Goal: Information Seeking & Learning: Find specific fact

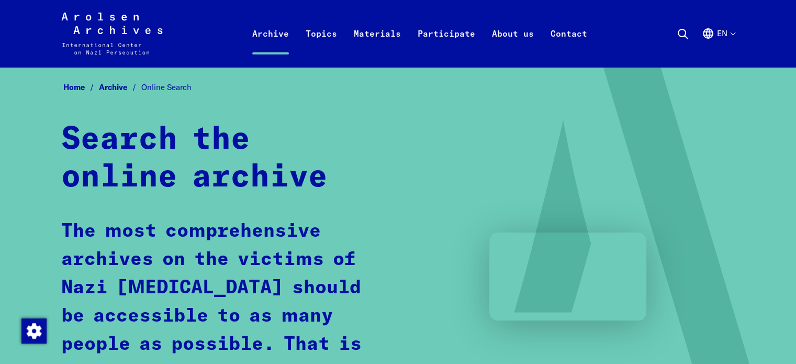
click at [687, 30] on icon at bounding box center [683, 34] width 13 height 13
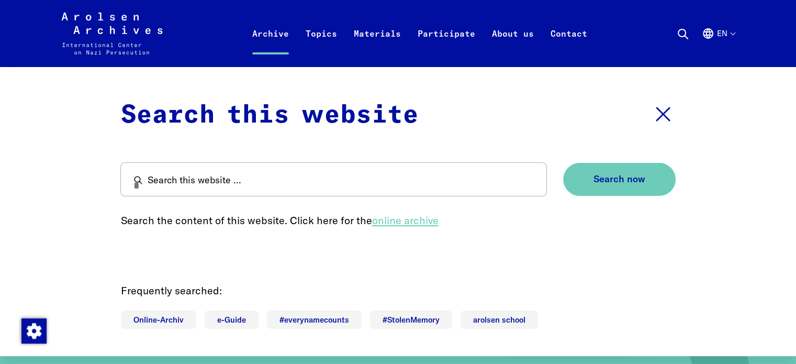
click at [416, 220] on link "online archive" at bounding box center [405, 220] width 66 height 13
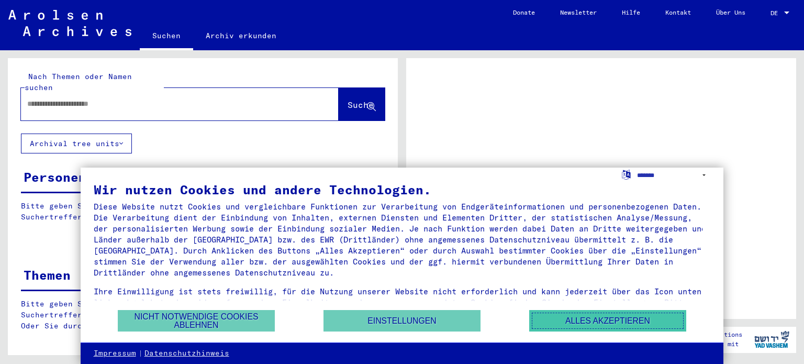
click at [613, 314] on button "Alles akzeptieren" at bounding box center [607, 320] width 157 height 21
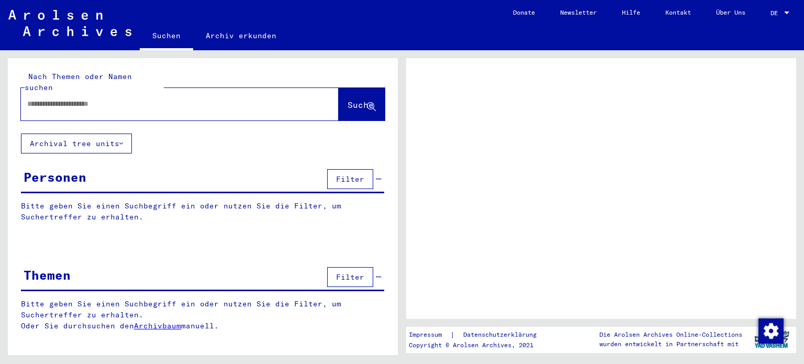
click at [187, 98] on input "text" at bounding box center [170, 103] width 286 height 11
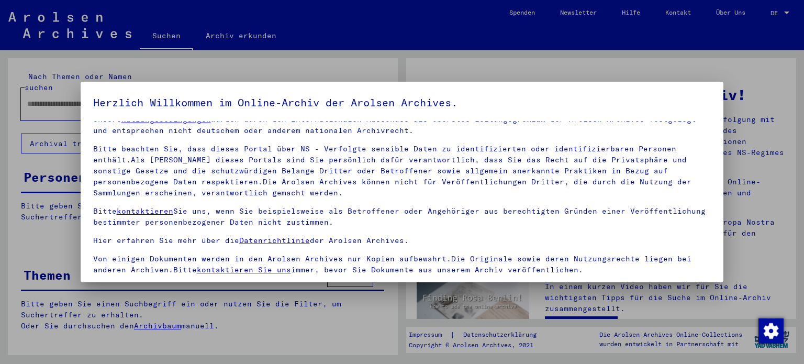
scroll to position [88, 0]
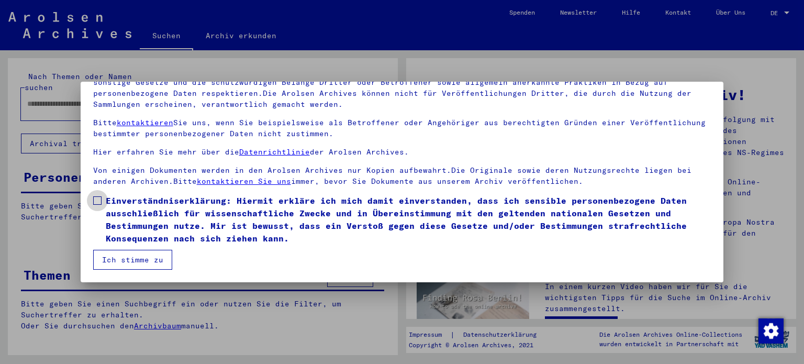
click at [231, 238] on span "Einverständniserklärung: Hiermit erkläre ich mich damit einverstanden, dass ich…" at bounding box center [409, 219] width 606 height 50
click at [134, 262] on button "Ich stimme zu" at bounding box center [132, 260] width 79 height 20
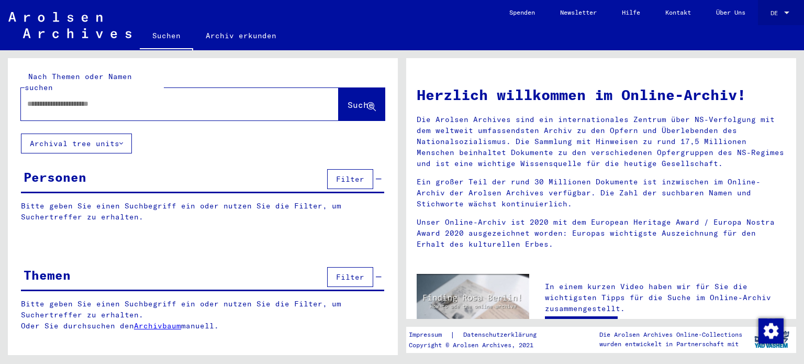
click at [785, 18] on div "DE DE" at bounding box center [781, 11] width 21 height 18
click at [775, 12] on span "English" at bounding box center [769, 18] width 42 height 19
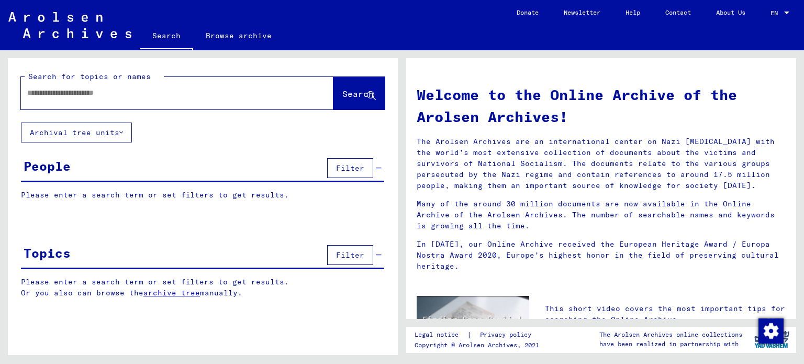
click at [260, 102] on div at bounding box center [161, 93] width 281 height 24
click at [264, 95] on input "text" at bounding box center [164, 92] width 275 height 11
type input "********"
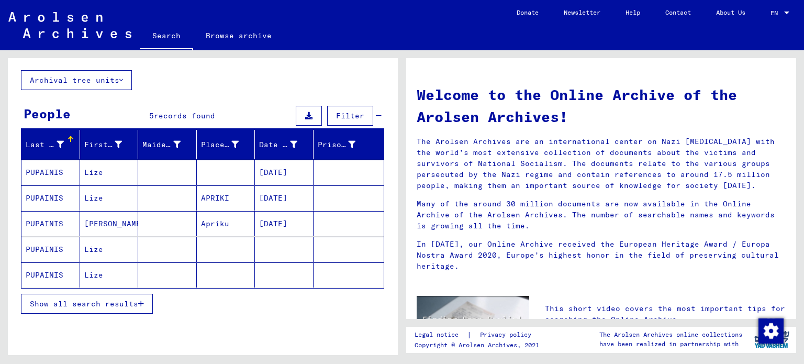
scroll to position [61, 0]
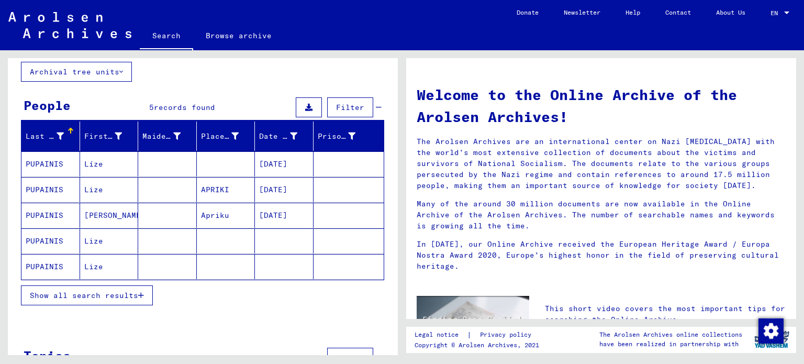
click at [215, 161] on mat-cell at bounding box center [226, 163] width 59 height 25
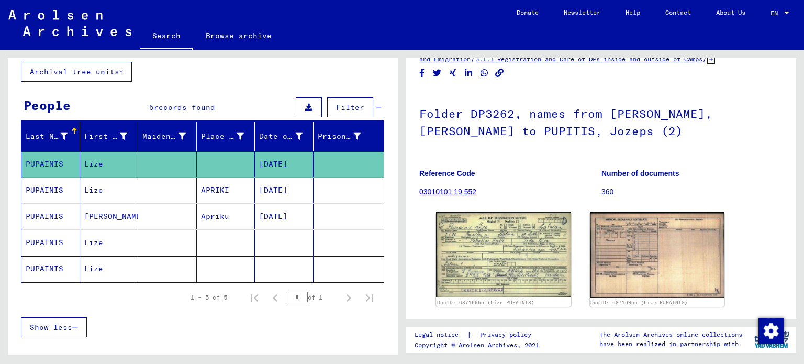
scroll to position [31, 0]
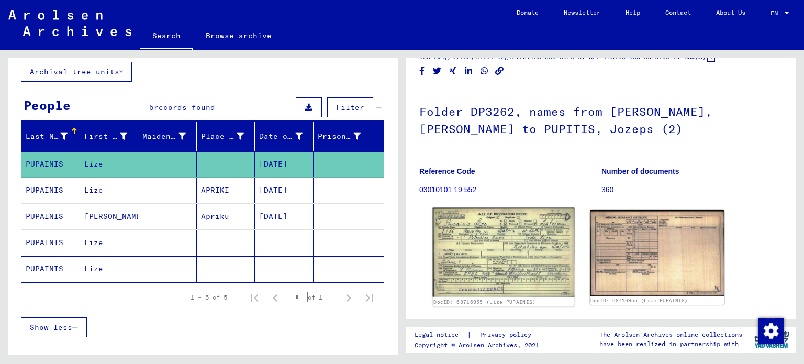
click at [473, 242] on img at bounding box center [503, 252] width 141 height 89
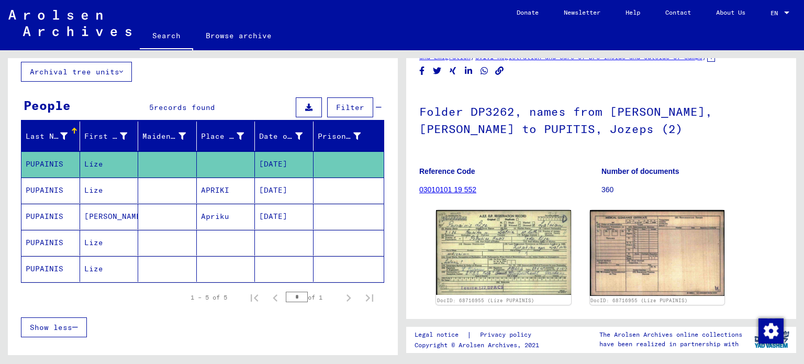
click at [164, 195] on mat-cell at bounding box center [167, 190] width 59 height 26
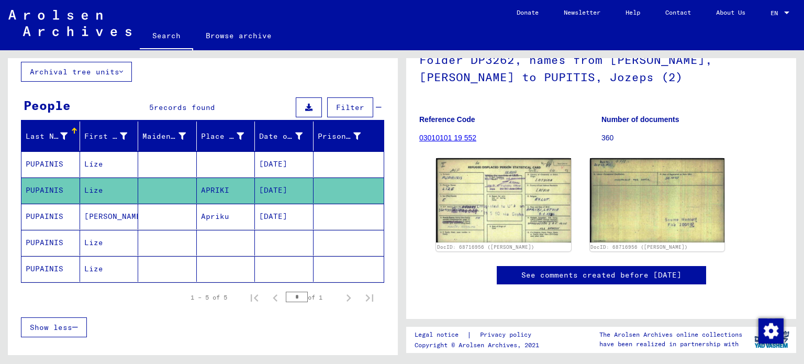
click at [500, 216] on img at bounding box center [503, 200] width 135 height 84
click at [175, 220] on mat-cell at bounding box center [167, 217] width 59 height 26
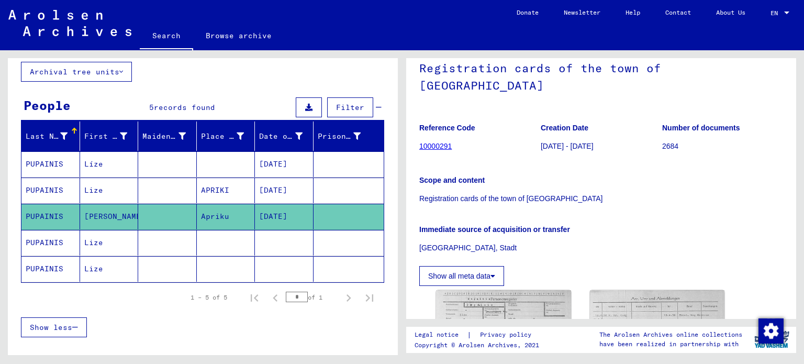
scroll to position [117, 0]
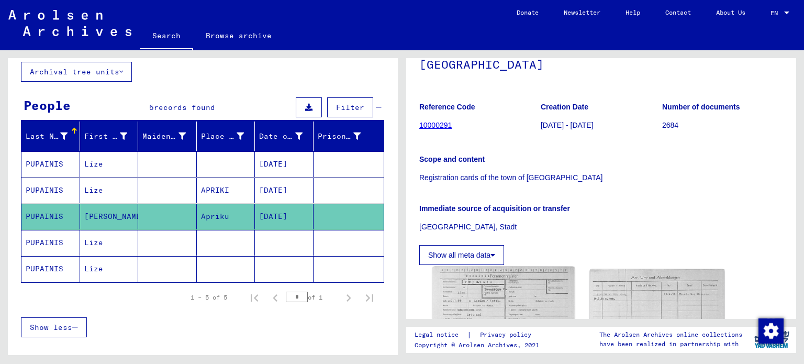
click at [480, 284] on img at bounding box center [503, 315] width 141 height 98
click at [144, 235] on mat-cell at bounding box center [167, 243] width 59 height 26
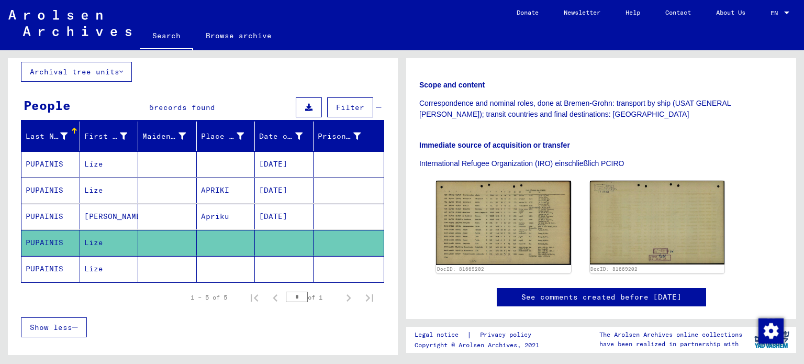
scroll to position [243, 0]
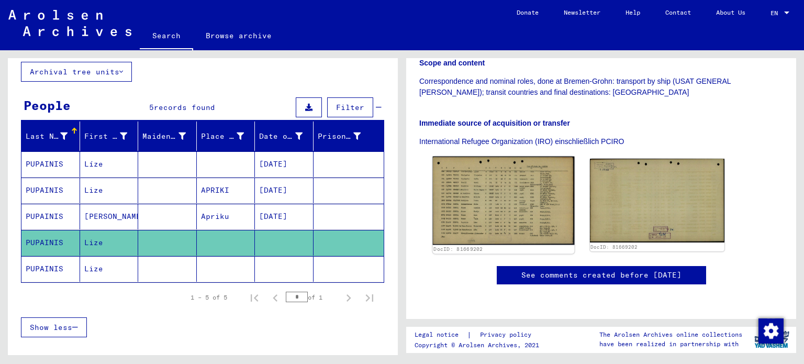
click at [491, 179] on img at bounding box center [503, 201] width 141 height 88
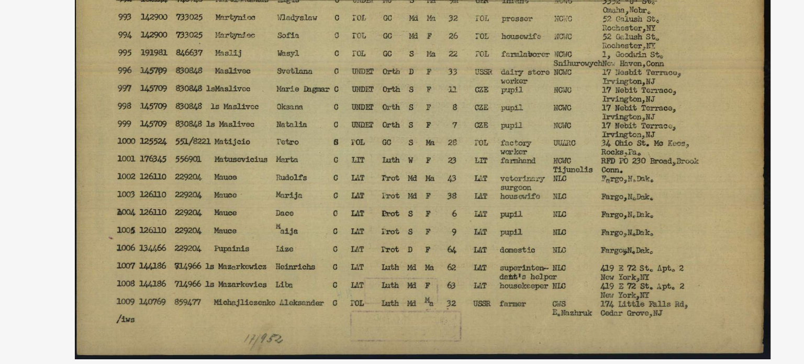
drag, startPoint x: 322, startPoint y: 185, endPoint x: 269, endPoint y: 128, distance: 78.9
click at [269, 128] on img at bounding box center [402, 155] width 572 height 259
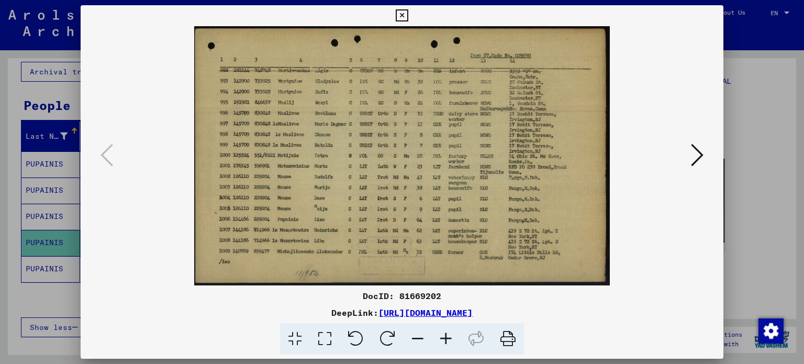
click at [772, 80] on div at bounding box center [402, 182] width 804 height 364
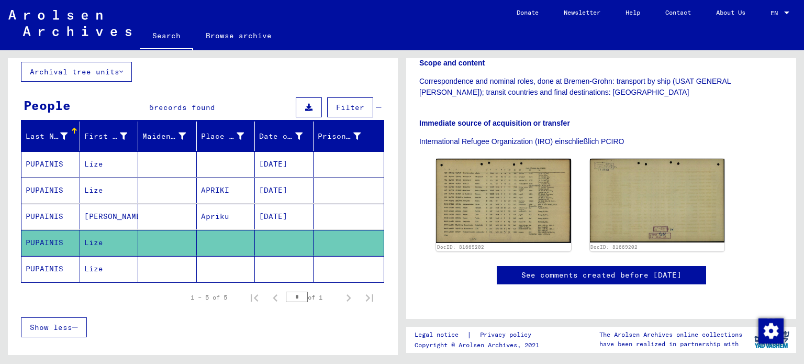
scroll to position [250, 0]
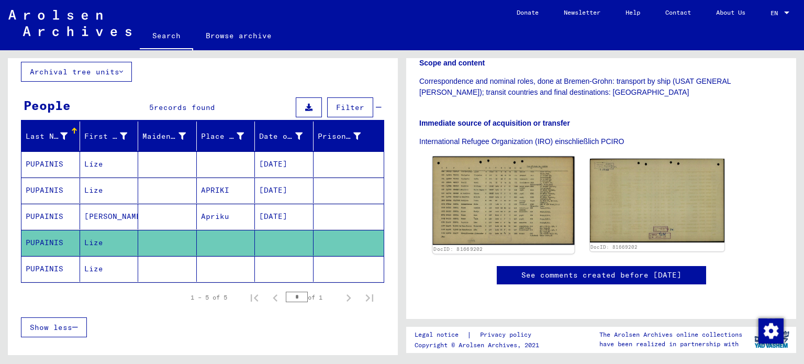
click at [517, 193] on img at bounding box center [503, 201] width 141 height 88
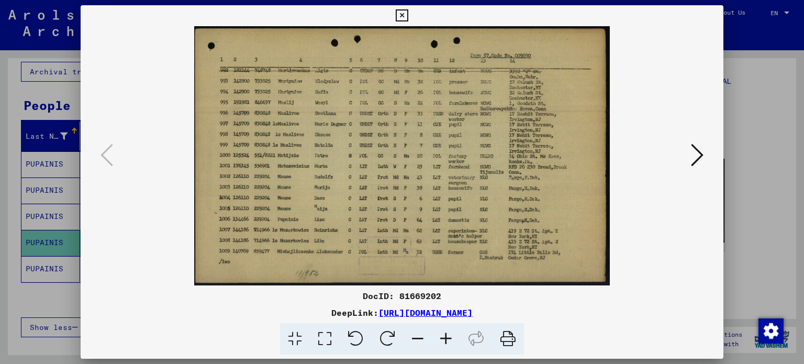
click at [1, 255] on div at bounding box center [402, 182] width 804 height 364
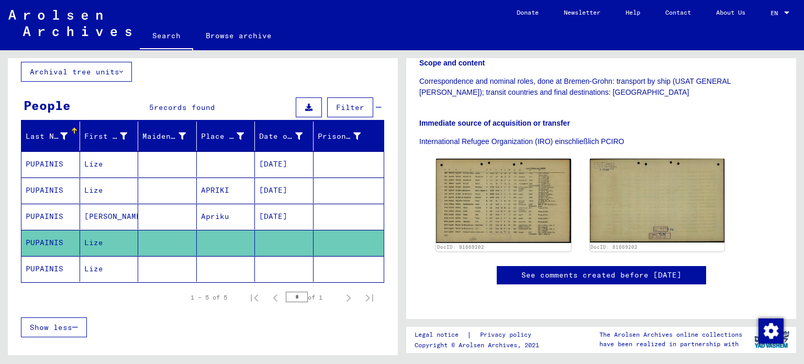
click at [69, 269] on mat-cell "PUPAINIS" at bounding box center [50, 269] width 59 height 26
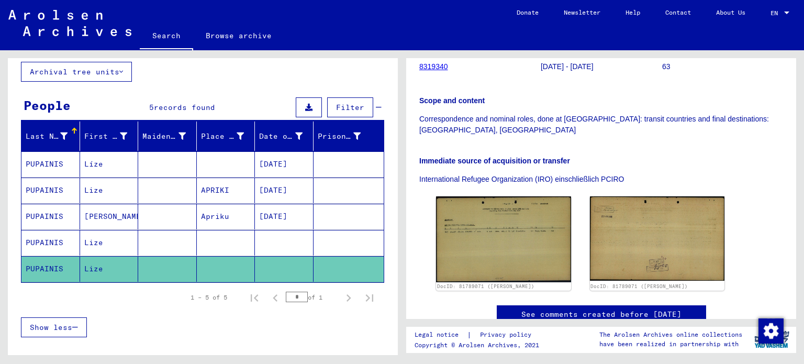
scroll to position [188, 0]
click at [474, 203] on img at bounding box center [503, 239] width 135 height 85
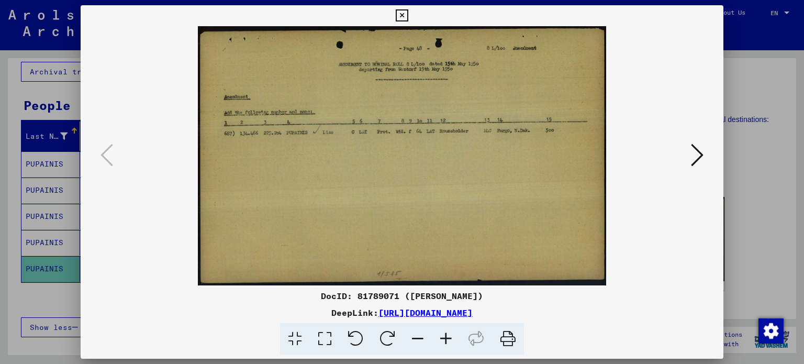
click at [689, 154] on button at bounding box center [697, 156] width 19 height 30
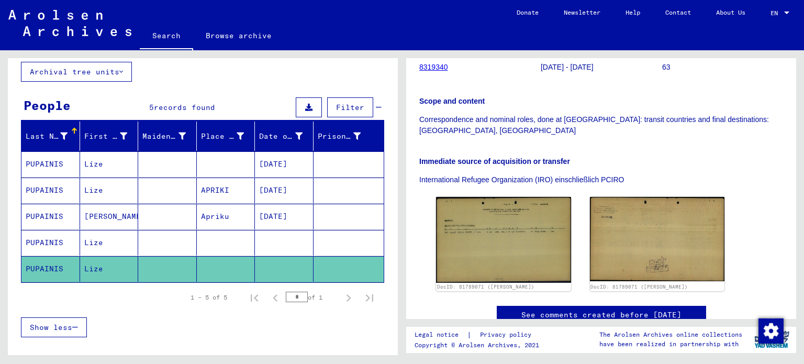
scroll to position [0, 0]
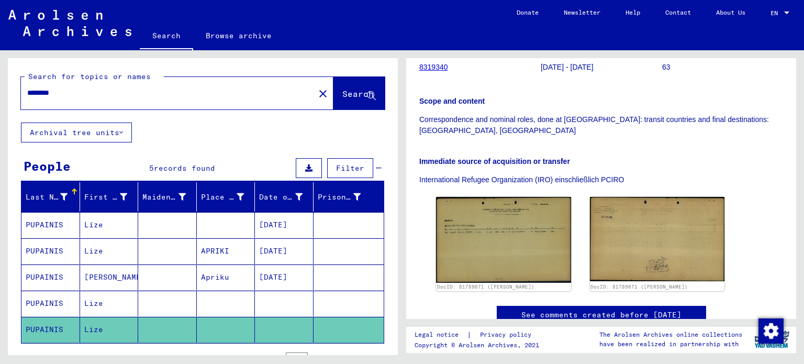
click at [111, 97] on input "********" at bounding box center [167, 92] width 281 height 11
type input "******"
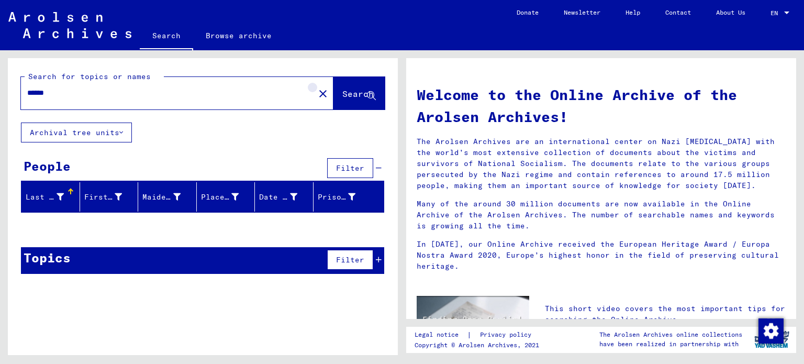
click at [317, 90] on mat-icon "close" at bounding box center [323, 93] width 13 height 13
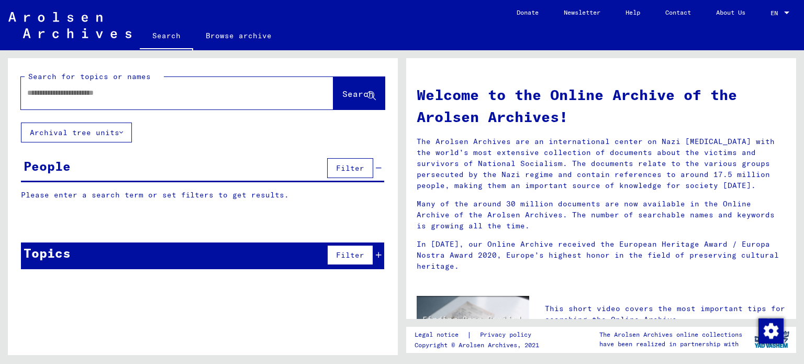
click at [284, 98] on input "text" at bounding box center [164, 92] width 275 height 11
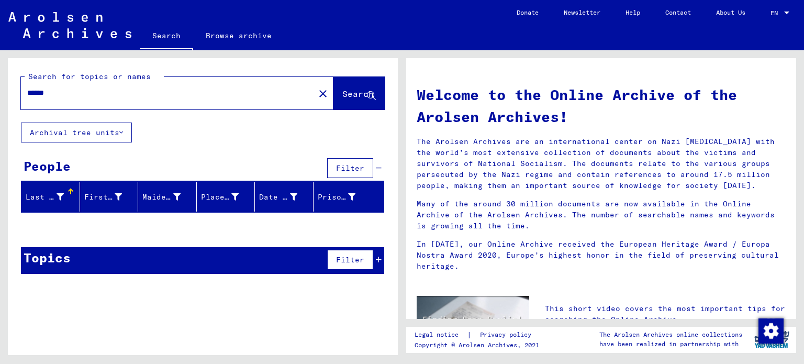
click at [170, 105] on div "****** close" at bounding box center [177, 93] width 313 height 32
click at [169, 98] on div "******" at bounding box center [161, 93] width 281 height 24
click at [168, 91] on input "******" at bounding box center [164, 92] width 275 height 11
type input "********"
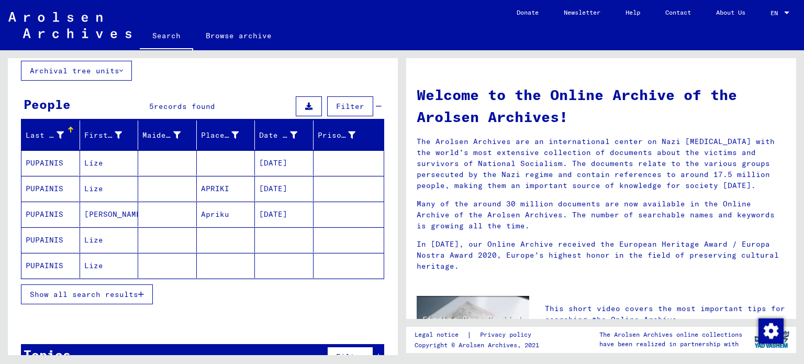
scroll to position [67, 0]
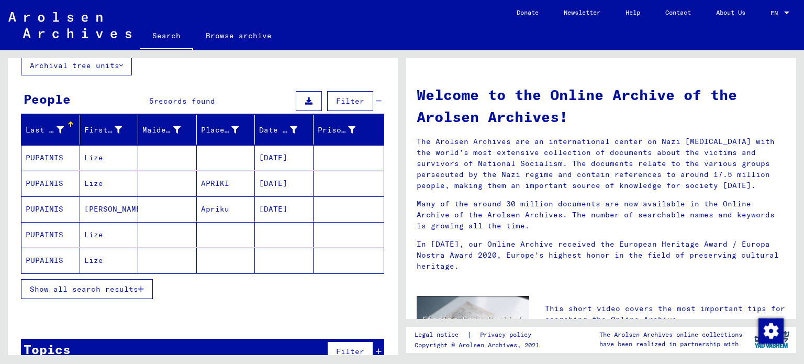
click at [137, 291] on span "Show all search results" at bounding box center [84, 288] width 108 height 9
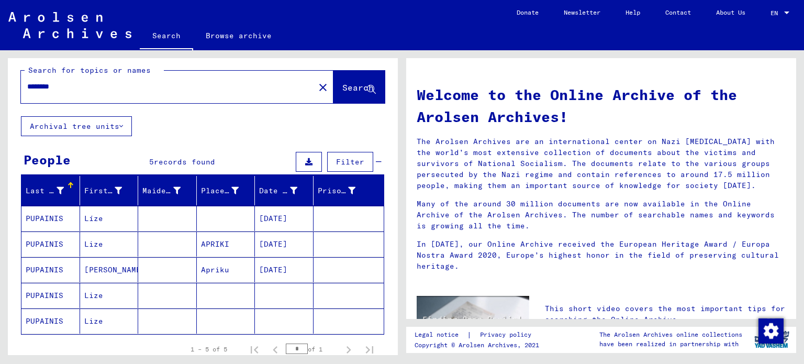
scroll to position [0, 0]
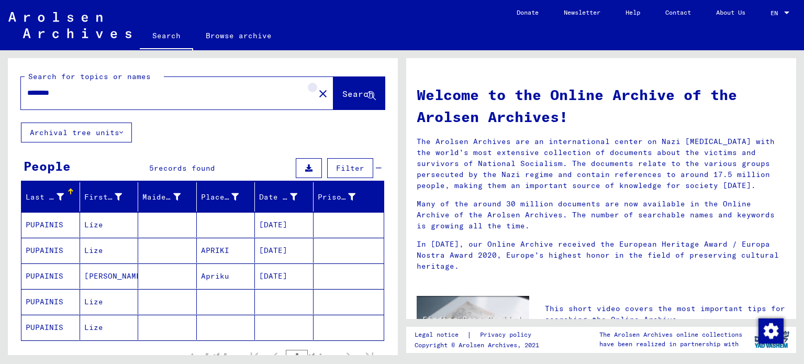
click at [317, 98] on mat-icon "close" at bounding box center [323, 93] width 13 height 13
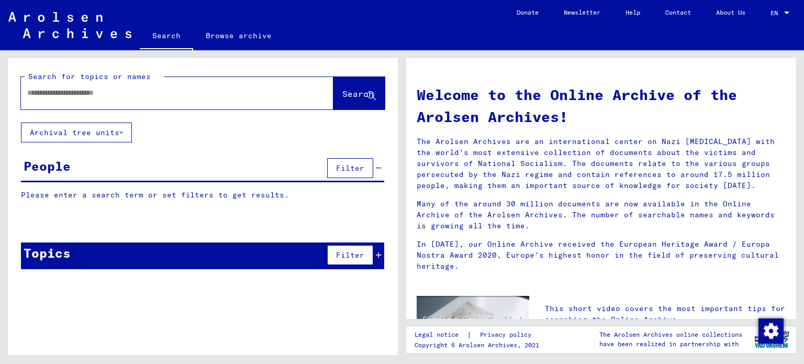
drag, startPoint x: 173, startPoint y: 89, endPoint x: 150, endPoint y: 70, distance: 30.1
click at [150, 70] on div "Search for topics or names Search" at bounding box center [203, 90] width 390 height 64
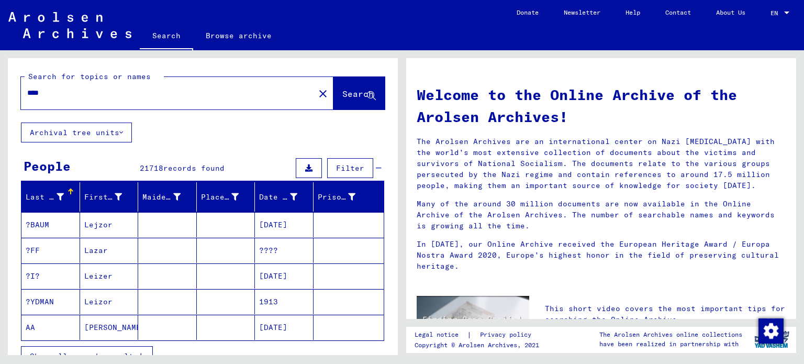
click at [31, 92] on input "****" at bounding box center [164, 92] width 275 height 11
type input "**********"
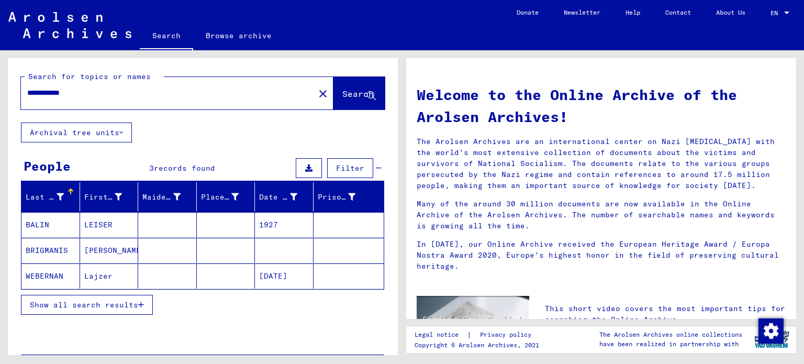
click at [88, 97] on input "**********" at bounding box center [164, 92] width 275 height 11
